Goal: Transaction & Acquisition: Purchase product/service

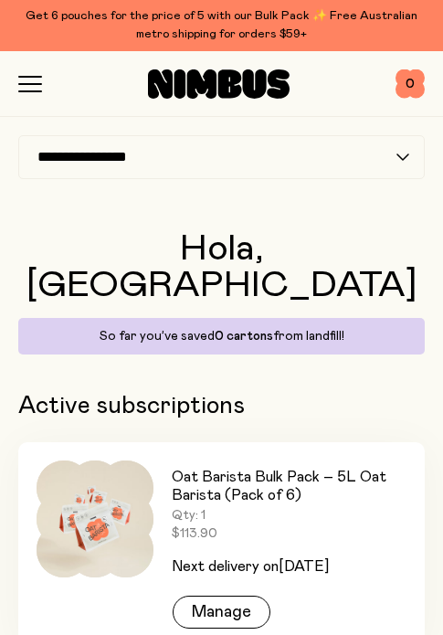
scroll to position [11, 0]
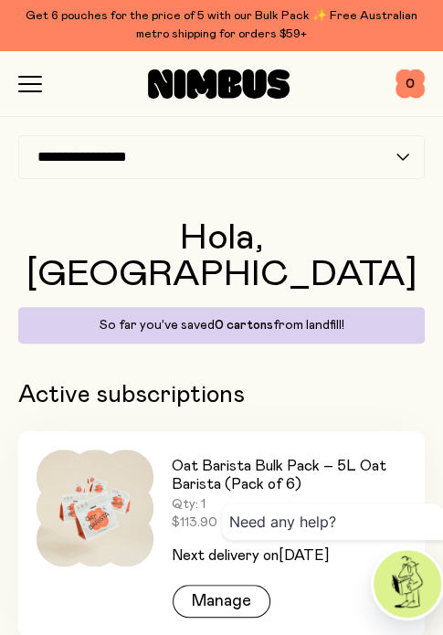
drag, startPoint x: 0, startPoint y: 0, endPoint x: 226, endPoint y: 559, distance: 602.8
click at [226, 559] on div "Need any help?" at bounding box center [333, 561] width 222 height 117
click at [189, 585] on div "Manage" at bounding box center [222, 601] width 98 height 33
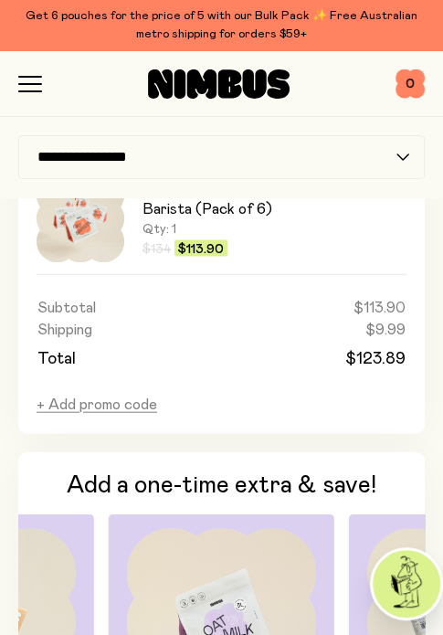
scroll to position [1370, 0]
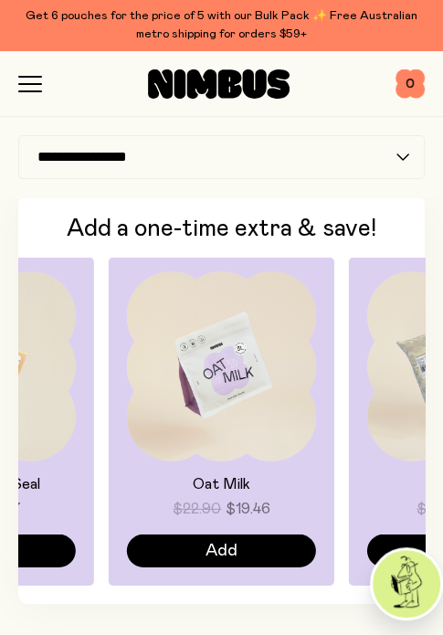
drag, startPoint x: 146, startPoint y: 453, endPoint x: 406, endPoint y: 448, distance: 260.4
click at [399, 448] on div "Oat Milk $22.90 $19.46 Add Oat Milk $149 $126.65 Add Oat Barista $23.90 $20.31 …" at bounding box center [221, 422] width 406 height 328
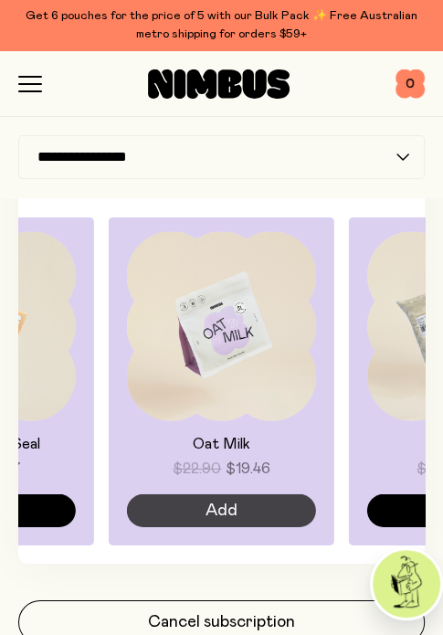
scroll to position [1439, 0]
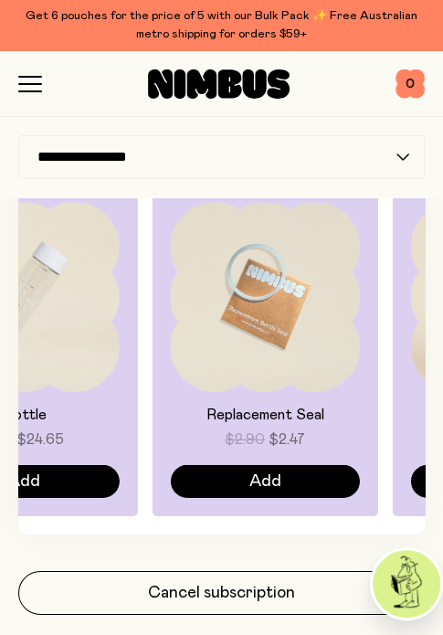
drag, startPoint x: 115, startPoint y: 396, endPoint x: -16, endPoint y: 387, distance: 130.9
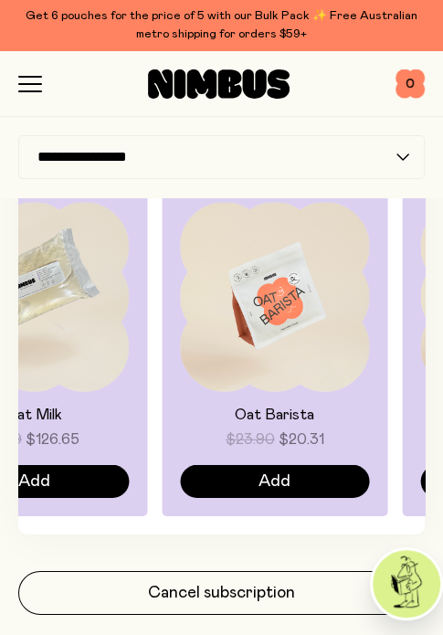
drag, startPoint x: 261, startPoint y: 383, endPoint x: 74, endPoint y: 396, distance: 187.7
click at [74, 396] on div "Oat Milk $149 $126.65 Add" at bounding box center [34, 352] width 226 height 328
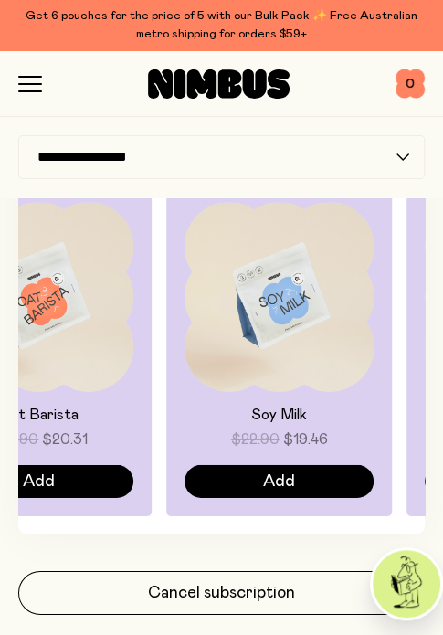
drag, startPoint x: 296, startPoint y: 385, endPoint x: 138, endPoint y: 394, distance: 158.3
click at [138, 394] on div "Oat Barista $23.90 $20.31 Add" at bounding box center [39, 352] width 226 height 328
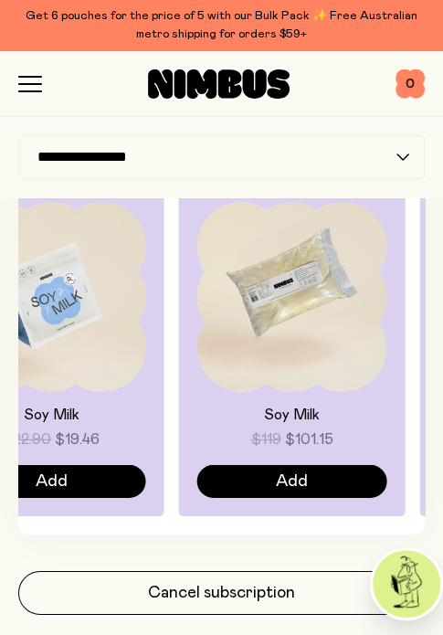
drag, startPoint x: 235, startPoint y: 378, endPoint x: 153, endPoint y: 398, distance: 83.7
click at [153, 398] on div "Soy Milk $22.90 $19.46 Add" at bounding box center [51, 352] width 226 height 328
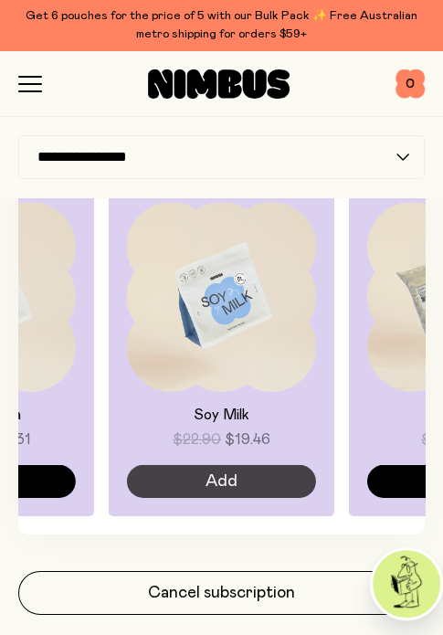
click at [189, 485] on button "Add" at bounding box center [221, 481] width 189 height 33
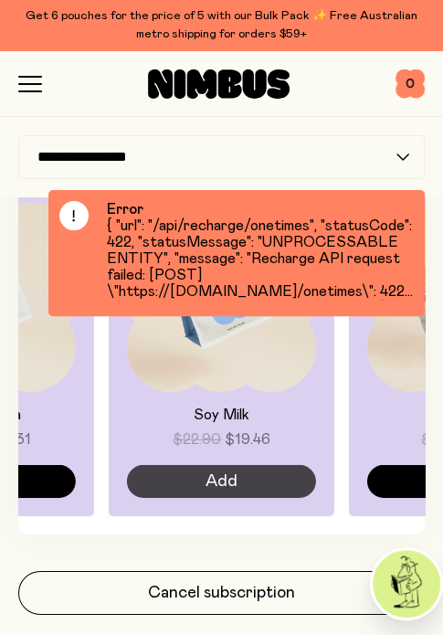
click at [189, 480] on button "Add" at bounding box center [221, 481] width 189 height 33
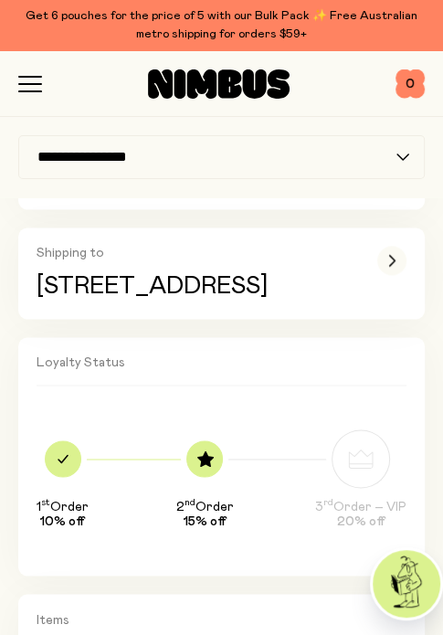
scroll to position [0, 0]
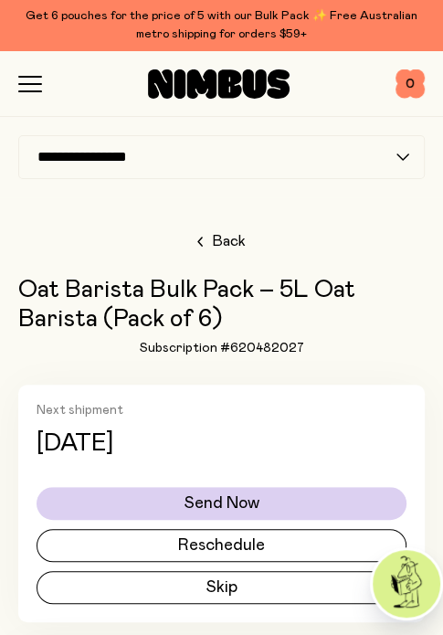
click at [203, 233] on link "Back" at bounding box center [221, 241] width 48 height 22
click at [38, 87] on icon "button" at bounding box center [30, 84] width 24 height 16
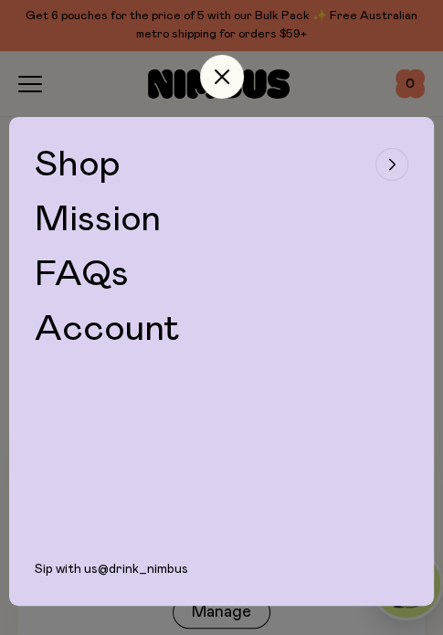
click at [87, 156] on span "Shop" at bounding box center [78, 164] width 86 height 37
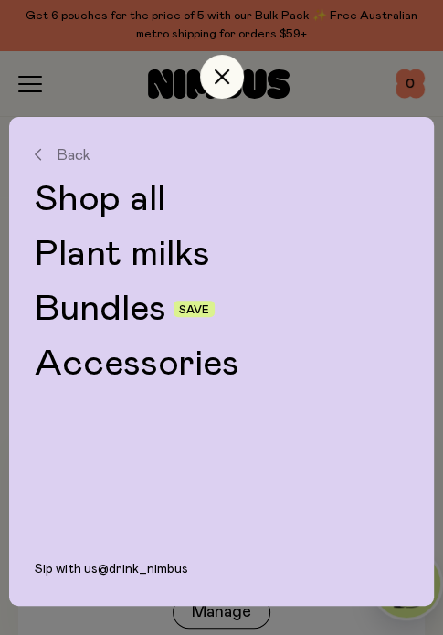
click at [102, 253] on link "Plant milks" at bounding box center [222, 254] width 374 height 37
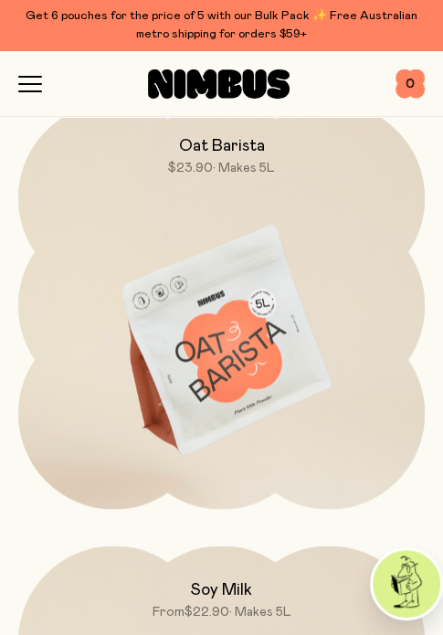
scroll to position [639, 0]
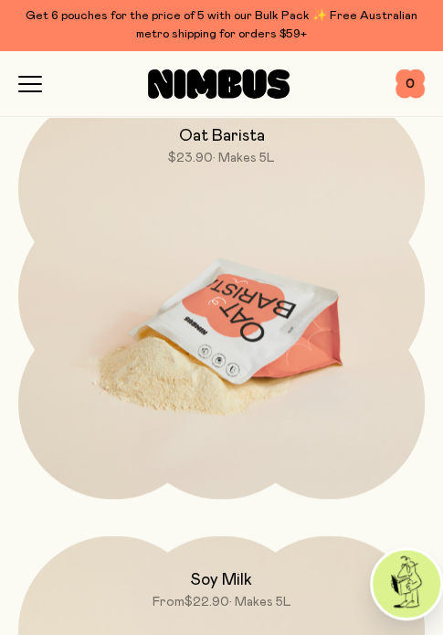
click at [215, 300] on img at bounding box center [221, 331] width 406 height 478
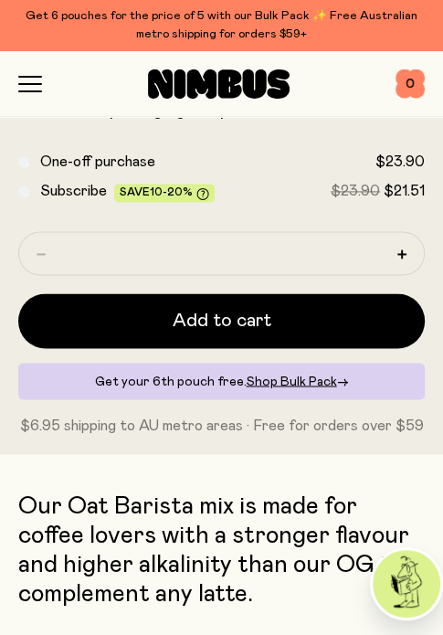
scroll to position [731, 0]
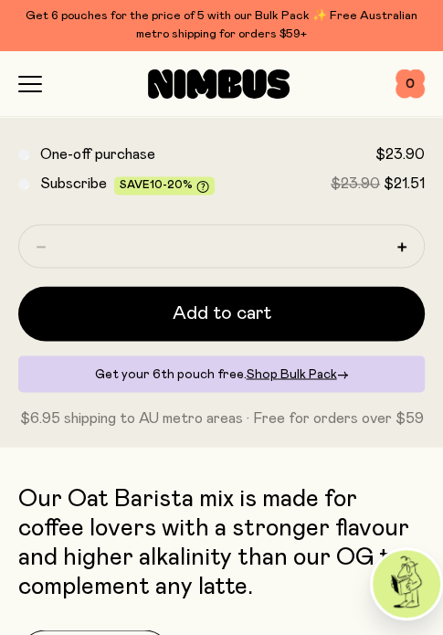
click at [215, 300] on span "Add to cart" at bounding box center [222, 313] width 99 height 26
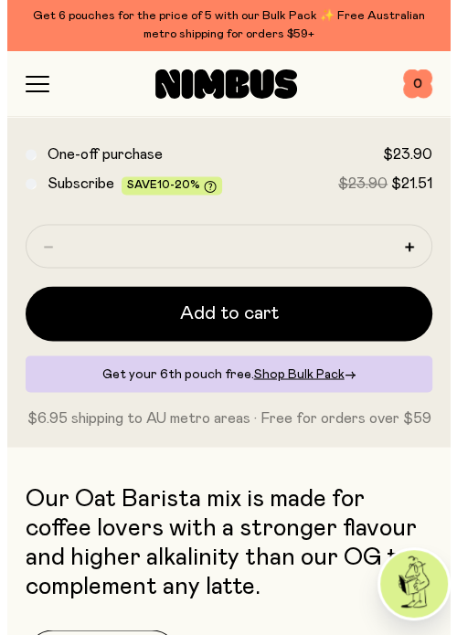
scroll to position [0, 0]
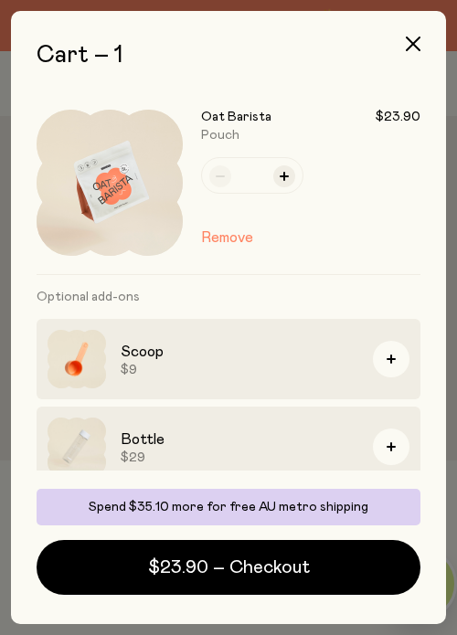
click at [31, 79] on div at bounding box center [228, 317] width 457 height 635
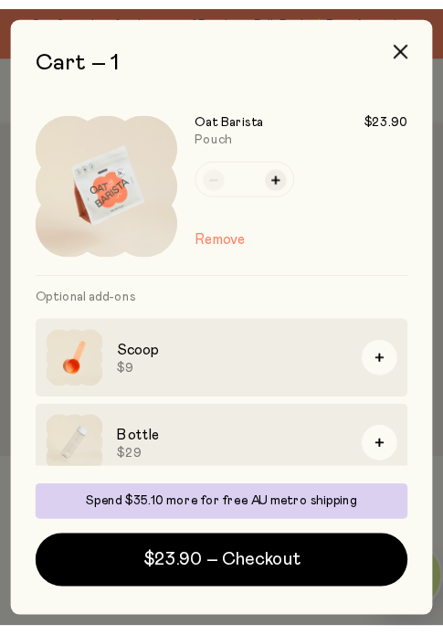
scroll to position [731, 0]
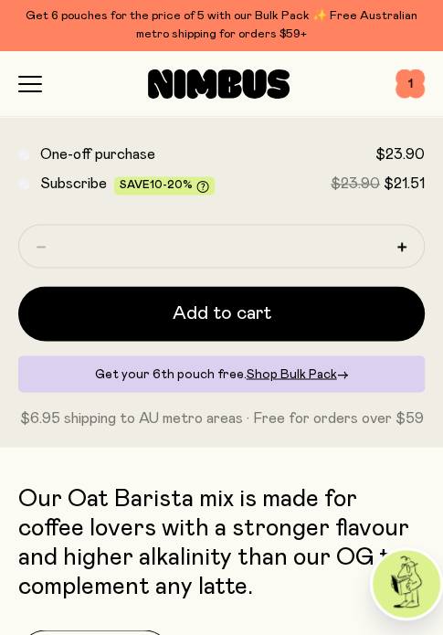
click at [31, 79] on icon "button" at bounding box center [30, 84] width 24 height 16
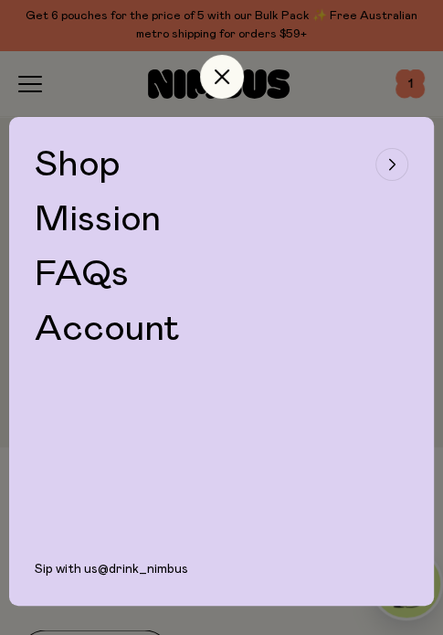
click at [76, 166] on span "Shop" at bounding box center [78, 164] width 86 height 37
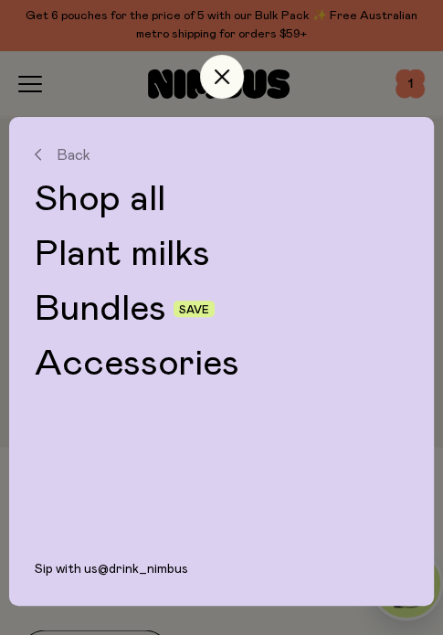
click at [100, 256] on link "Plant milks" at bounding box center [222, 254] width 374 height 37
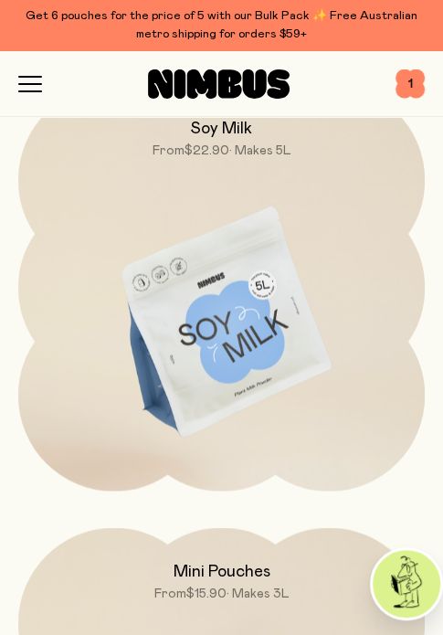
scroll to position [1096, 0]
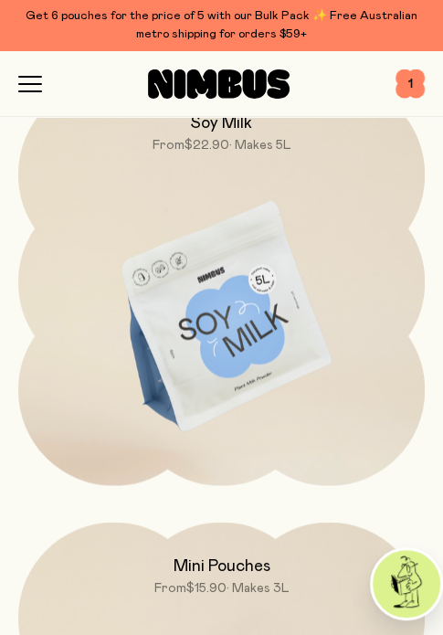
click at [134, 308] on img at bounding box center [221, 318] width 406 height 478
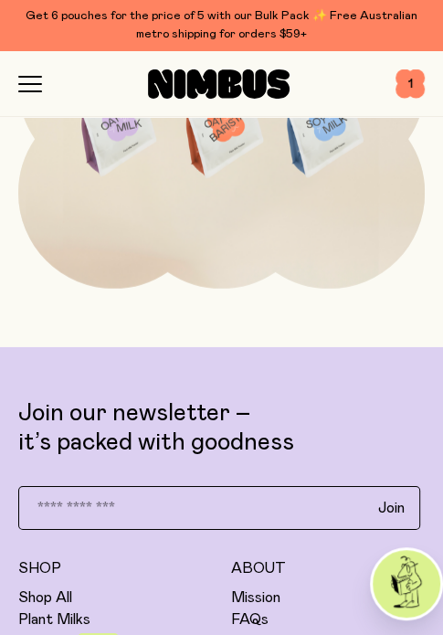
scroll to position [1370, 0]
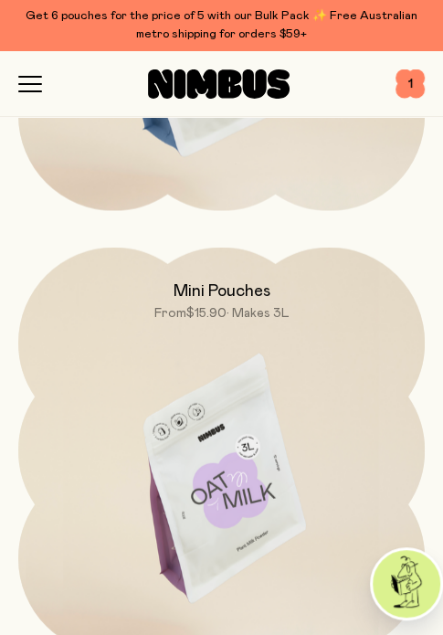
click at [258, 397] on img at bounding box center [221, 487] width 406 height 478
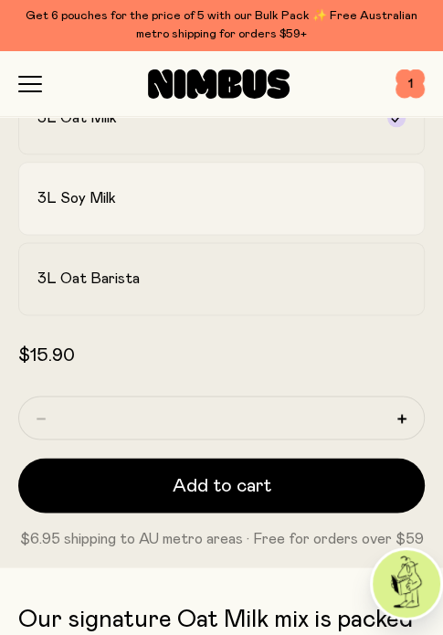
scroll to position [639, 0]
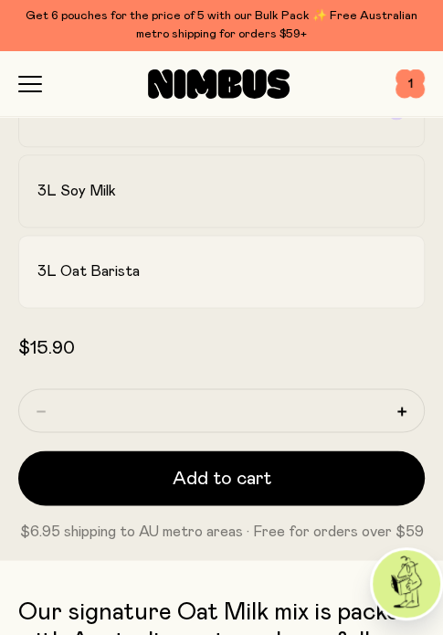
click at [236, 305] on label "3L Oat Barista" at bounding box center [221, 271] width 406 height 73
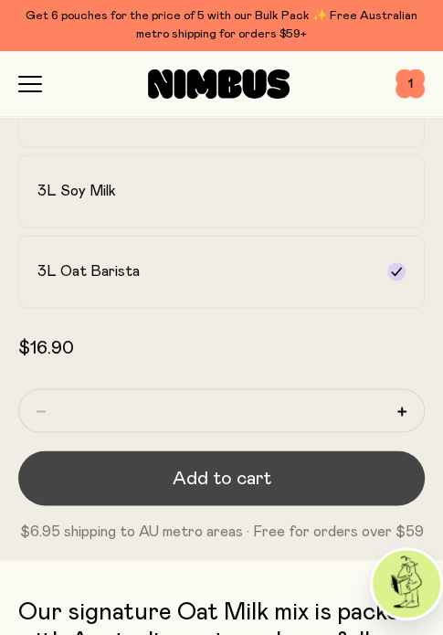
click at [326, 475] on button "Add to cart" at bounding box center [221, 477] width 406 height 55
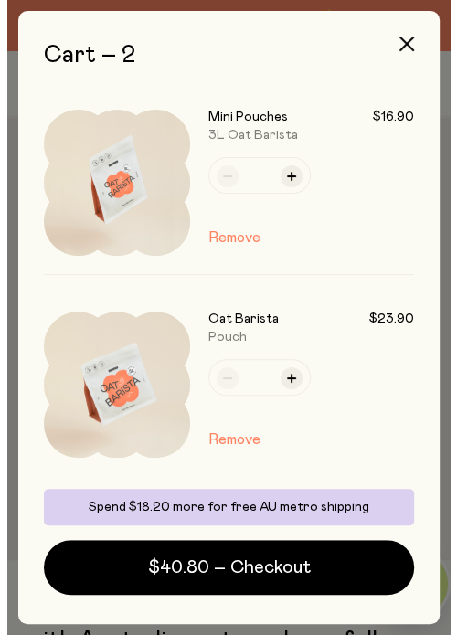
scroll to position [0, 0]
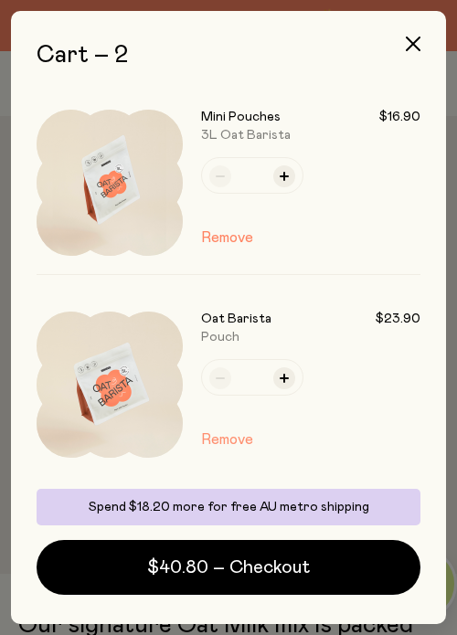
click at [233, 446] on button "Remove" at bounding box center [227, 439] width 52 height 22
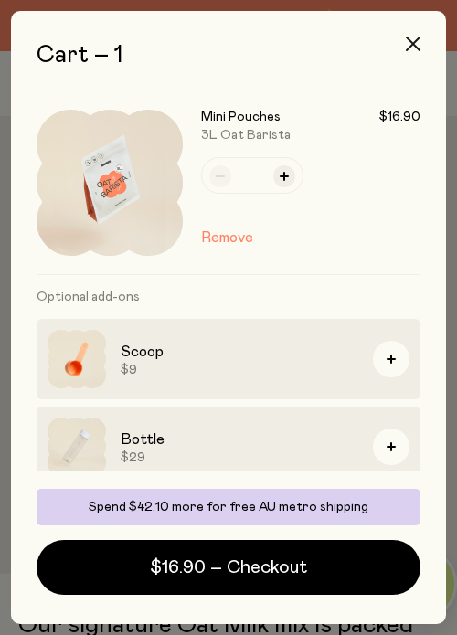
click at [410, 45] on icon "button" at bounding box center [413, 44] width 15 height 15
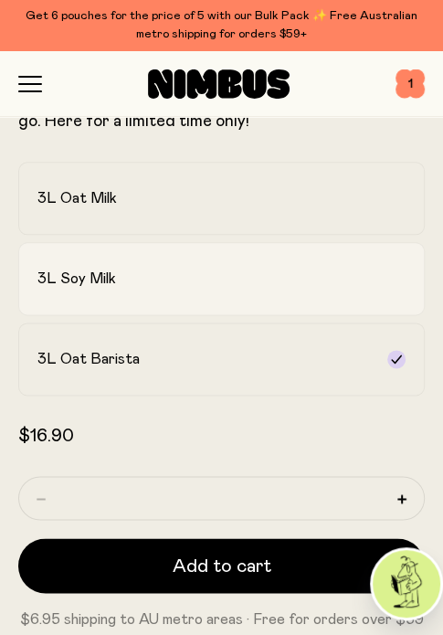
scroll to position [548, 0]
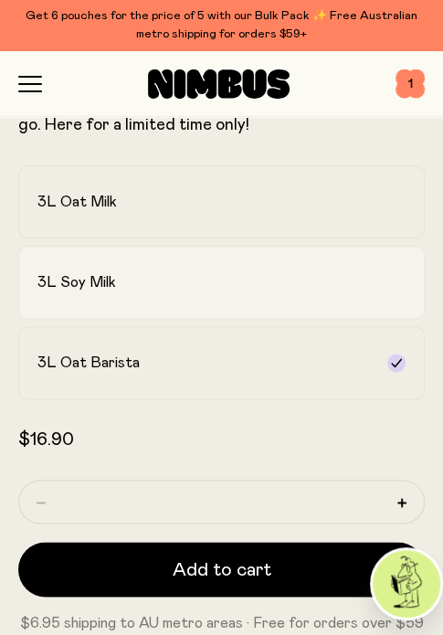
click at [205, 287] on div "3L Soy Milk" at bounding box center [204, 282] width 335 height 18
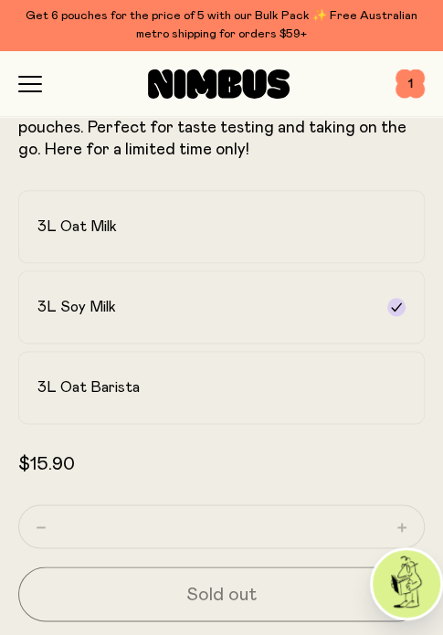
scroll to position [365, 0]
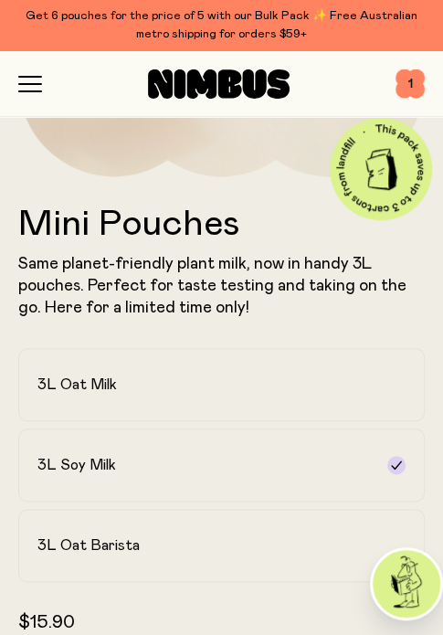
click at [26, 104] on div "Shop Mission FAQs Account 1 1" at bounding box center [221, 83] width 406 height 65
click at [26, 90] on icon "button" at bounding box center [30, 84] width 24 height 16
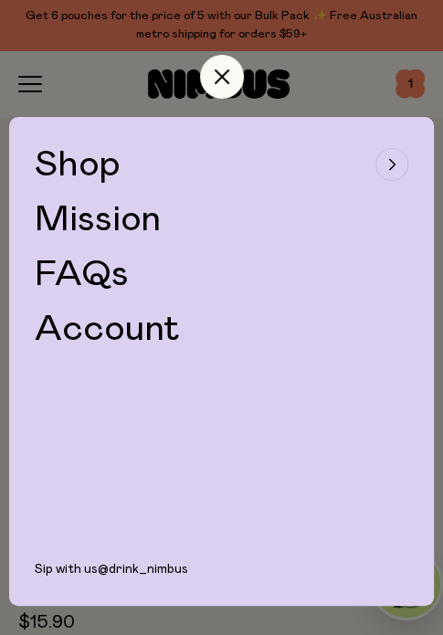
click at [99, 156] on span "Shop" at bounding box center [78, 164] width 86 height 37
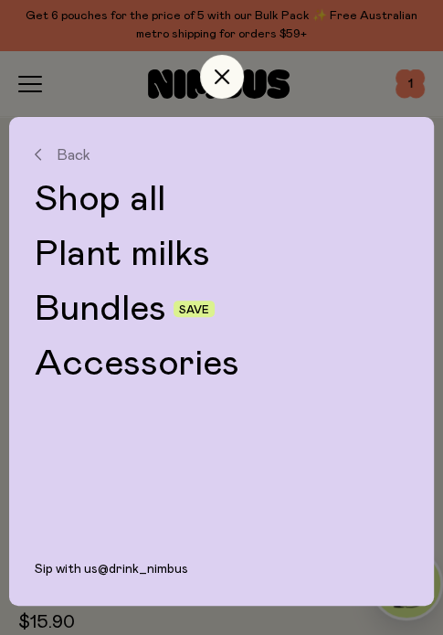
click at [91, 193] on link "Shop all" at bounding box center [222, 199] width 374 height 37
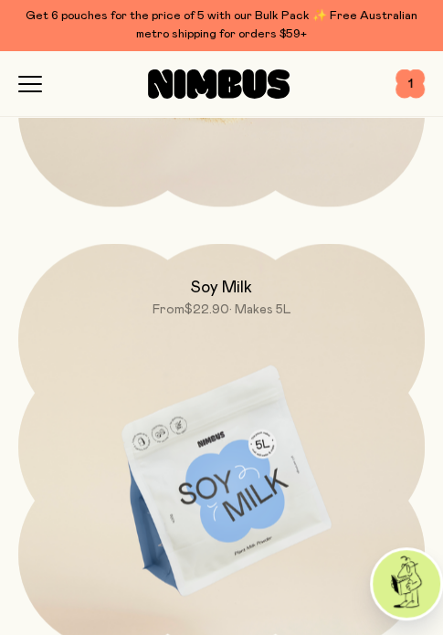
scroll to position [1096, 0]
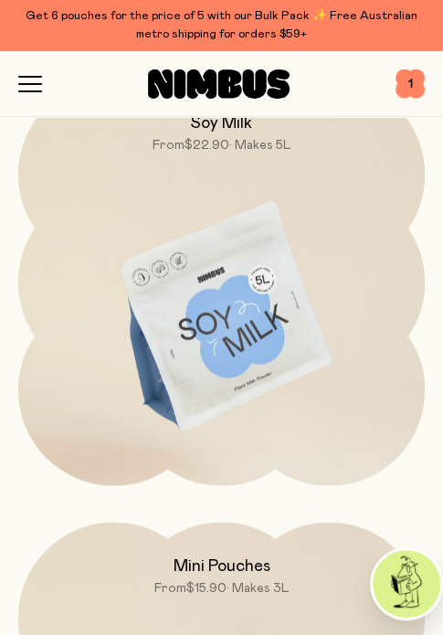
click at [150, 248] on img at bounding box center [221, 318] width 406 height 478
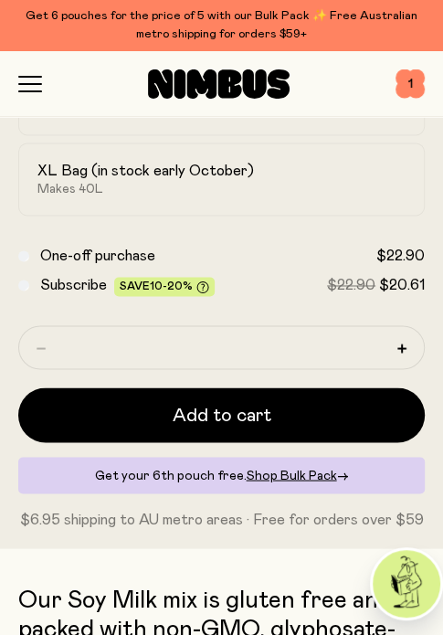
scroll to position [822, 0]
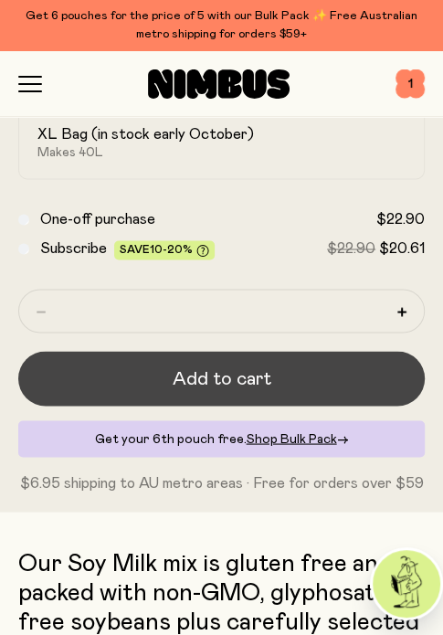
click at [204, 365] on span "Add to cart" at bounding box center [222, 378] width 99 height 26
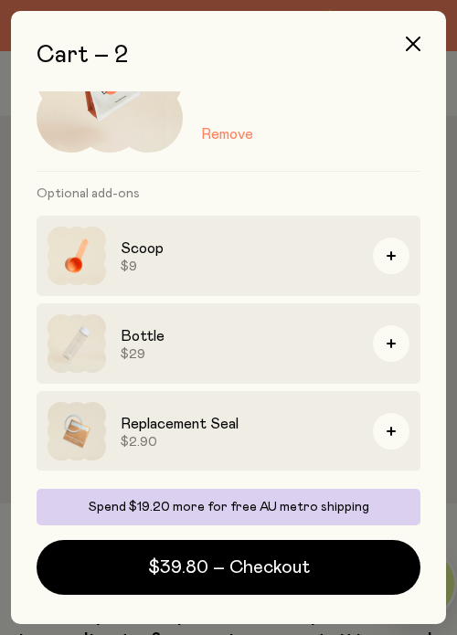
scroll to position [0, 0]
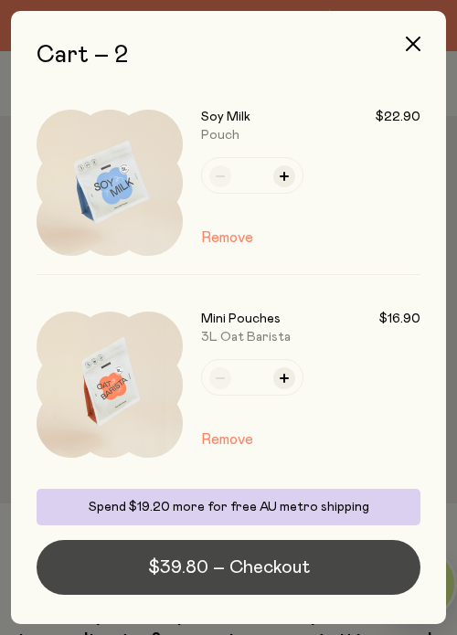
click at [187, 580] on button "$39.80 – Checkout" at bounding box center [229, 567] width 384 height 55
